Goal: Download file/media

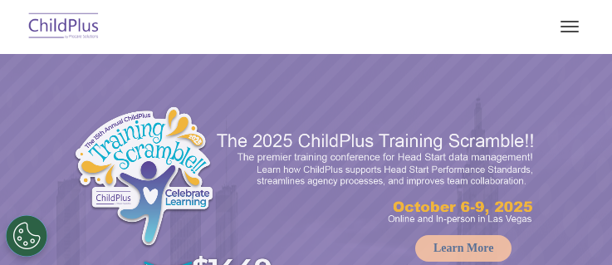
select select "MEDIUM"
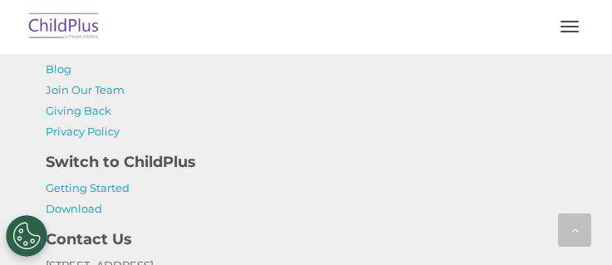
scroll to position [3823, 0]
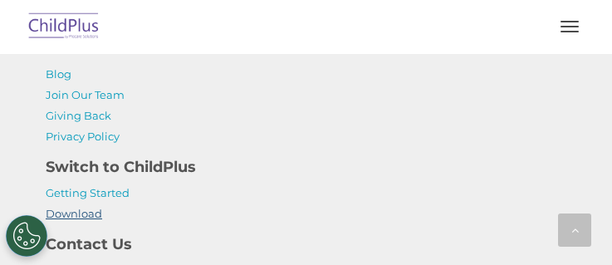
click at [74, 220] on link "Download" at bounding box center [74, 213] width 56 height 13
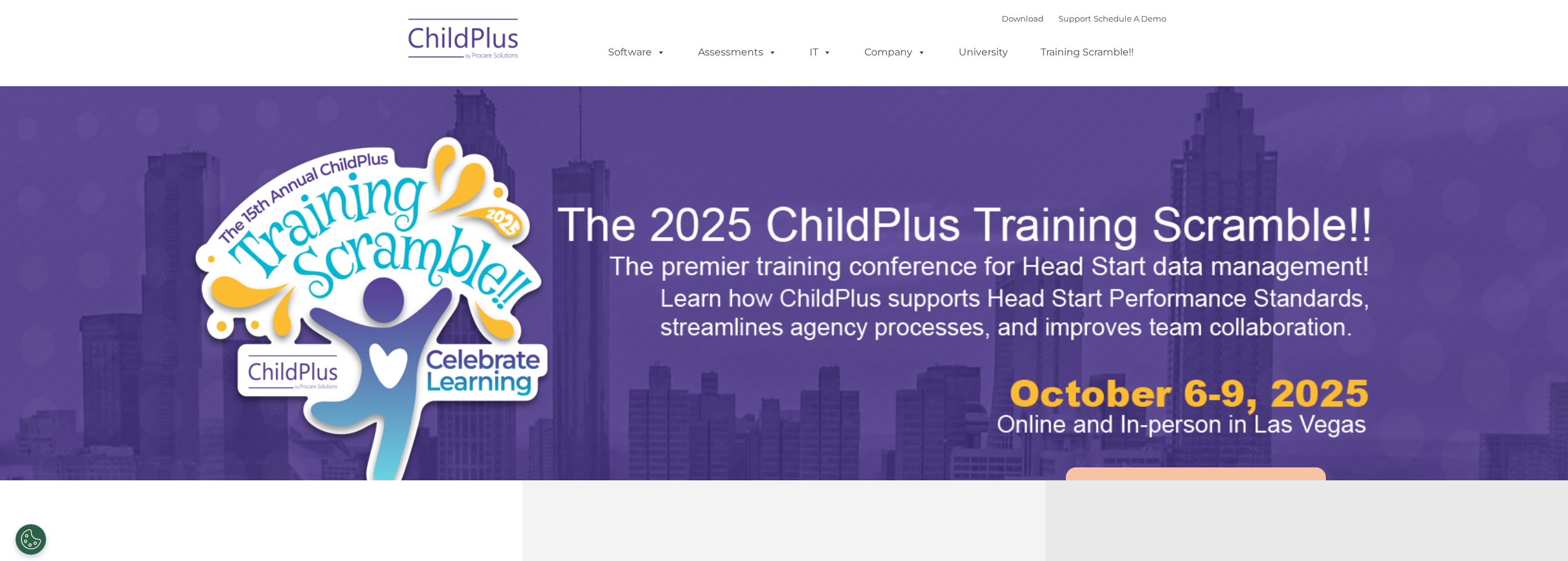
select select "MEDIUM"
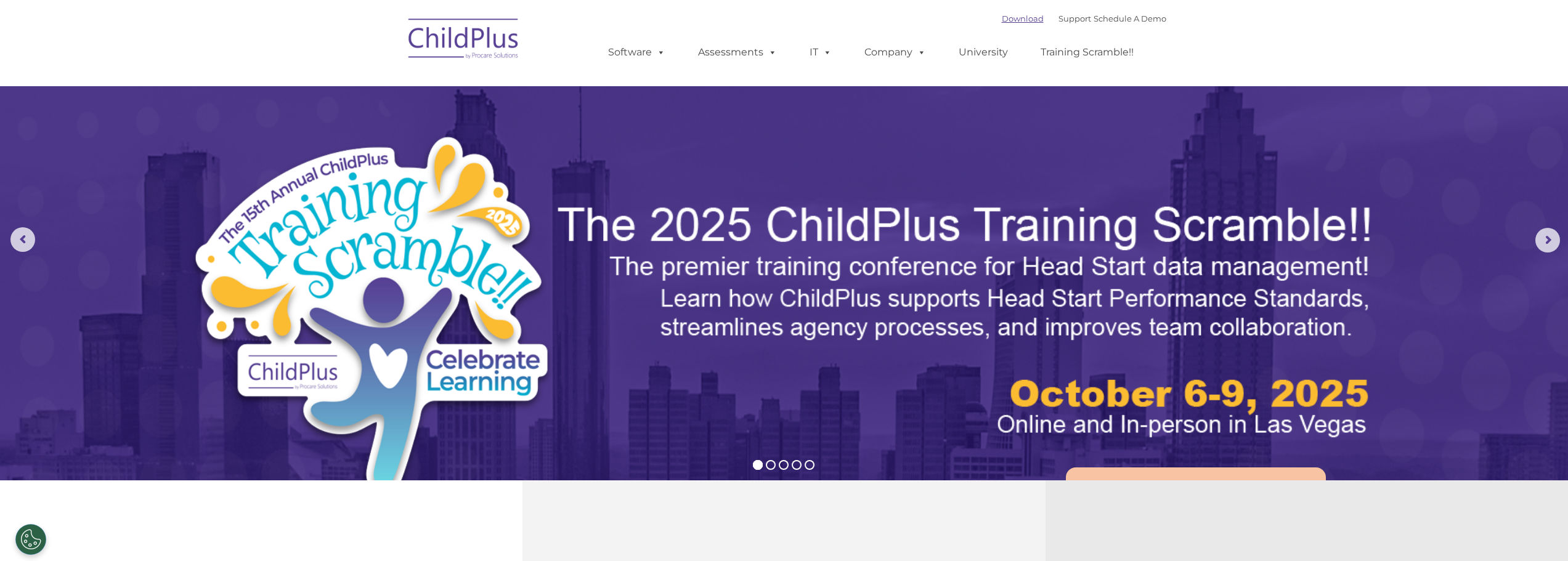
click at [1015, 18] on link "Download" at bounding box center [1023, 18] width 42 height 10
